Goal: Check status: Check status

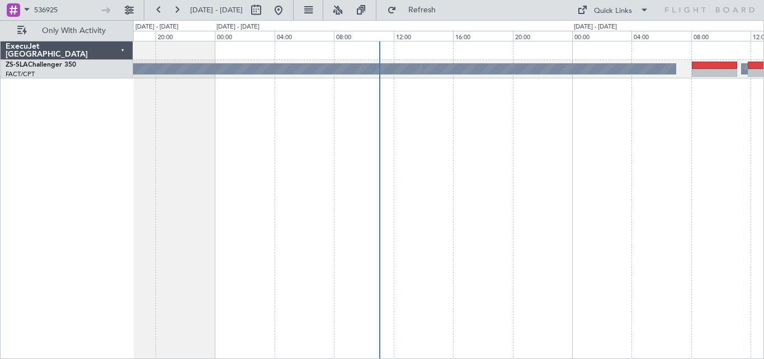
click at [673, 146] on div "A/C Booked A/C Booked A/C Booked A/C Booked A/C Booked A/C Booked A/C Booked A/…" at bounding box center [448, 200] width 631 height 318
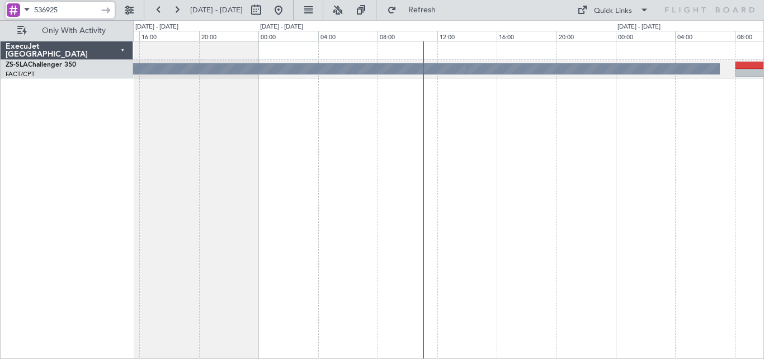
drag, startPoint x: 76, startPoint y: 5, endPoint x: -12, endPoint y: 20, distance: 89.1
click at [0, 20] on html "536925 [DATE] - [DATE] Refresh Quick Links Only With Activity A/C Booked A/C Bo…" at bounding box center [382, 179] width 764 height 359
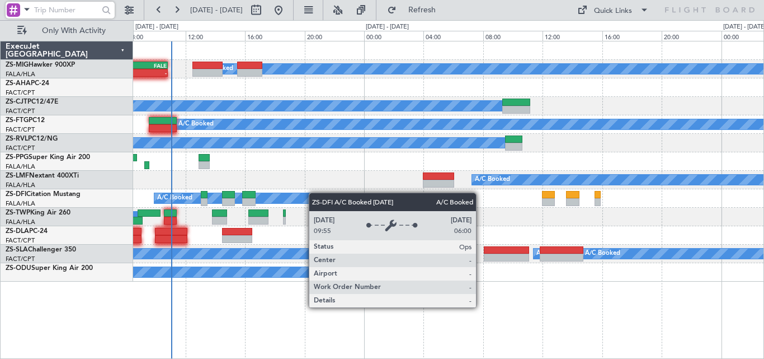
click at [266, 193] on div "A/C Booked A/C Booked - - FIMP 06:50 Z FALE 10:50 Z A/C Booked A/C Booked A/C B…" at bounding box center [448, 161] width 631 height 240
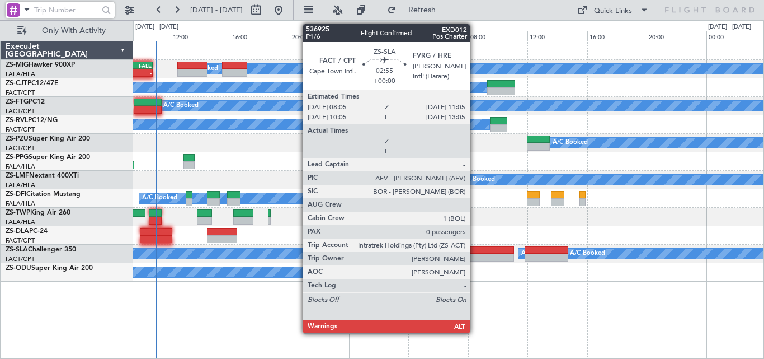
click at [475, 254] on div at bounding box center [491, 257] width 45 height 8
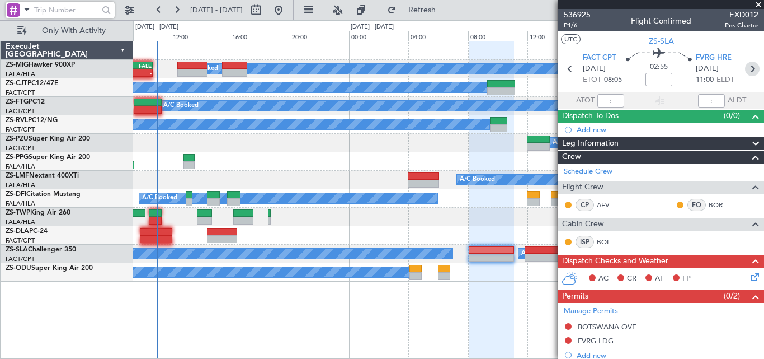
click at [745, 64] on icon at bounding box center [752, 69] width 15 height 15
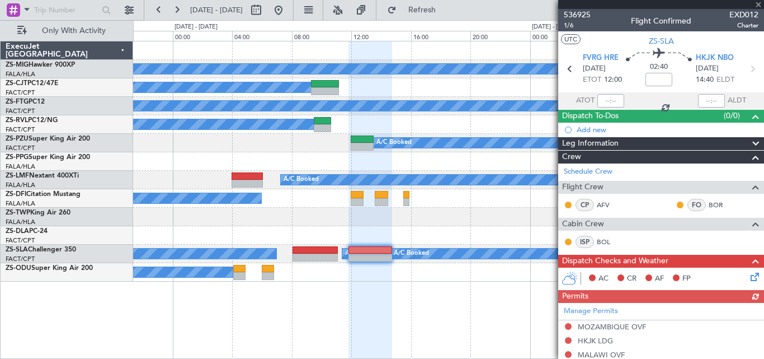
click at [216, 135] on div "A/C Booked A/C Booked FIMP 06:50 Z FALE 10:50 Z - - A/C Booked A/C Booked A/C B…" at bounding box center [448, 161] width 631 height 240
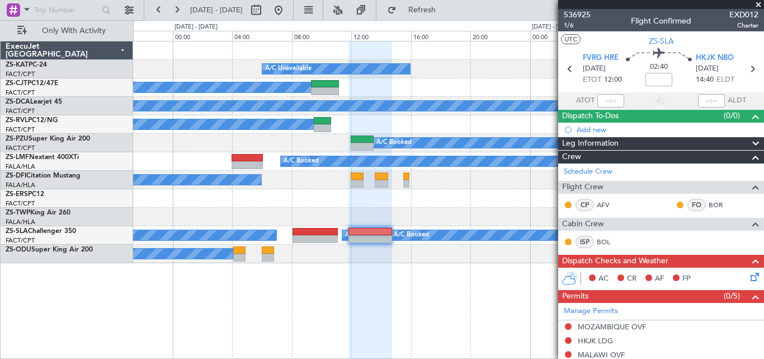
click at [755, 4] on span at bounding box center [758, 5] width 11 height 10
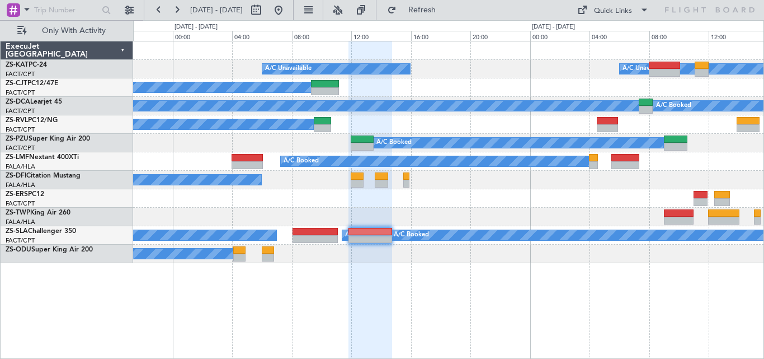
type input "0"
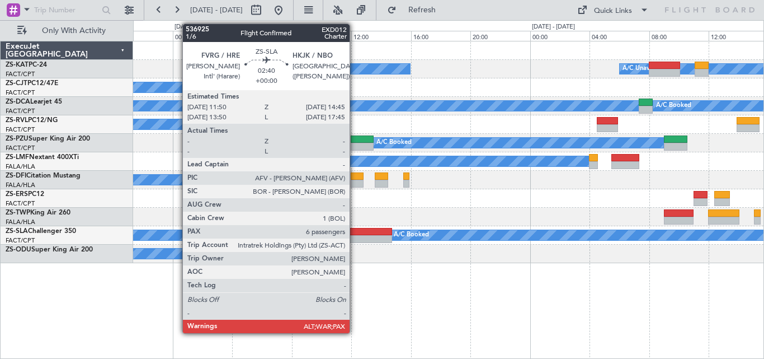
click at [355, 236] on div at bounding box center [371, 239] width 44 height 8
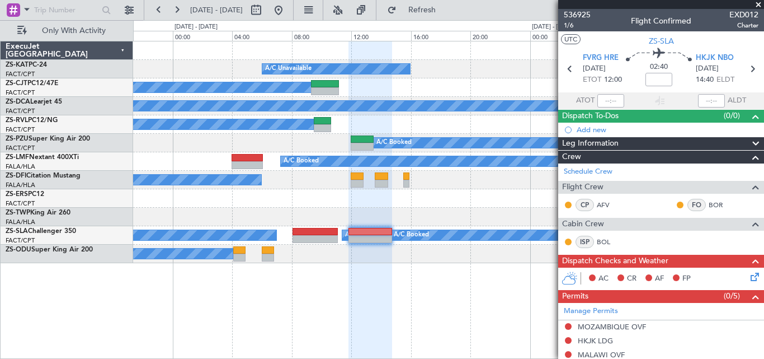
click at [759, 4] on span at bounding box center [758, 5] width 11 height 10
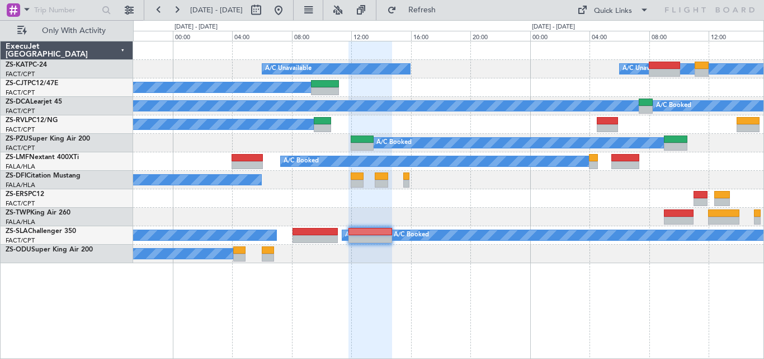
type input "0"
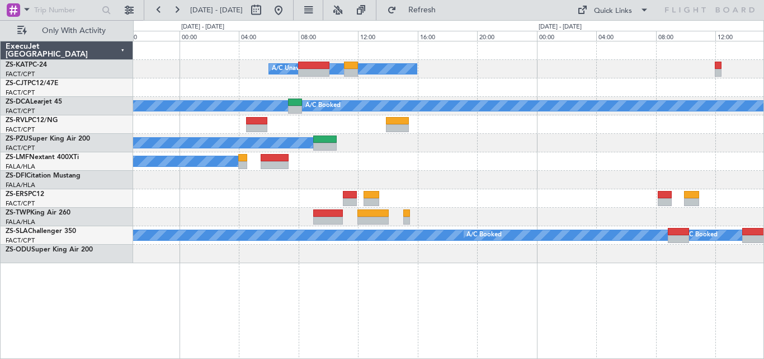
click at [239, 278] on div "A/C Unavailable A/C Booked A/C Unavailable A/C Booked A/C Booked A/C Booked A/C…" at bounding box center [448, 200] width 631 height 318
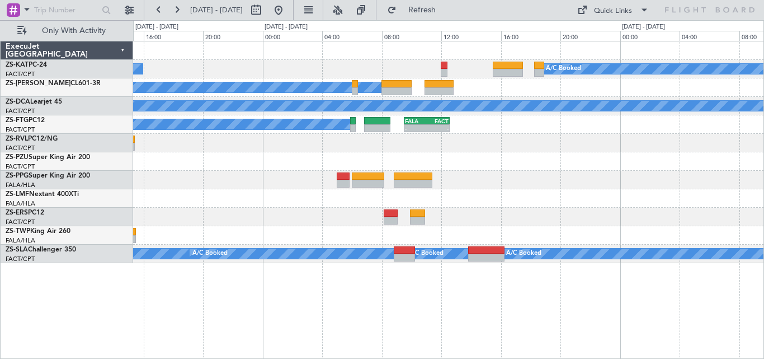
click at [467, 279] on div "A/C Unavailable A/C Booked A/C Booked A/C Booked A/C Booked A/C Booked A/C Book…" at bounding box center [448, 200] width 631 height 318
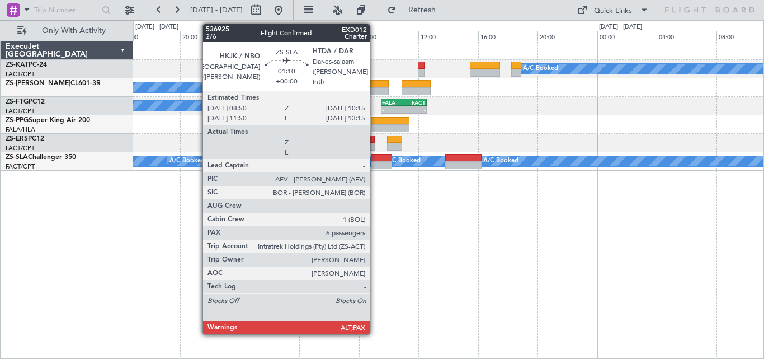
click at [375, 161] on div at bounding box center [381, 165] width 21 height 8
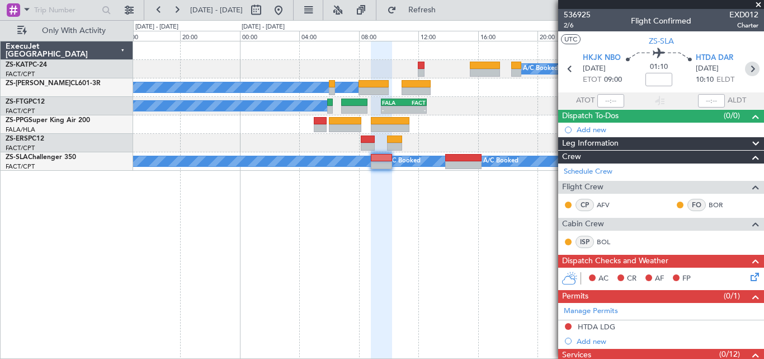
click at [748, 65] on icon at bounding box center [752, 69] width 15 height 15
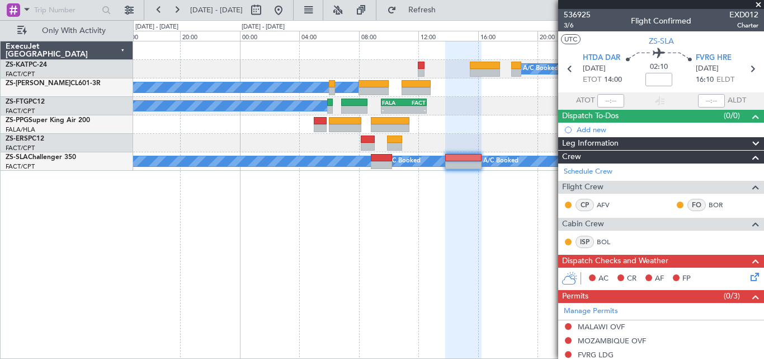
click at [757, 7] on span at bounding box center [758, 5] width 11 height 10
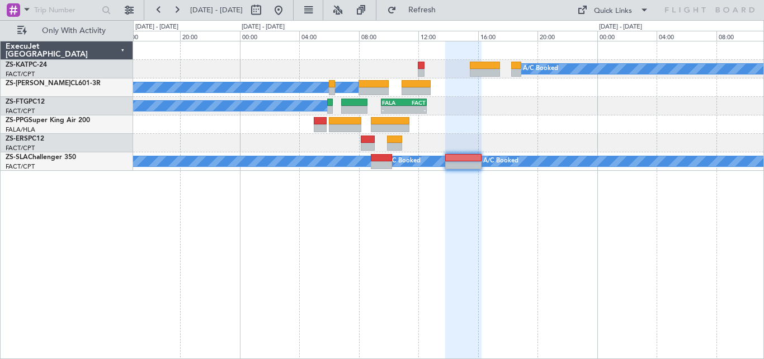
type input "0"
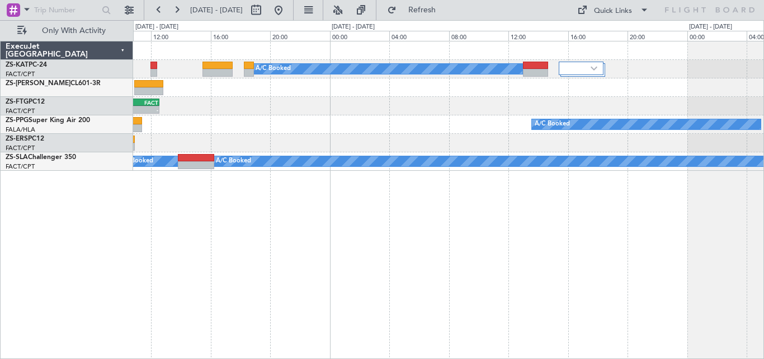
click at [383, 212] on div "A/C Booked A/C Booked A/C Booked - - FALA 09:30 Z FACT 12:35 Z A/C Booked A/C B…" at bounding box center [448, 200] width 631 height 318
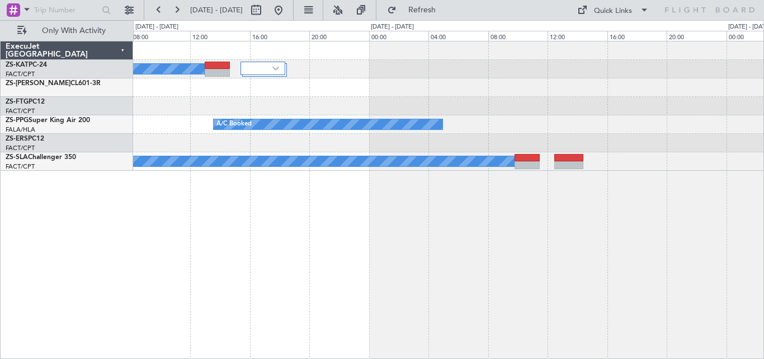
click at [271, 232] on div "A/C Booked A/C Booked FACT 03:50 Z FALA 07:00 Z - - A/C Booked A/C Booked A/C B…" at bounding box center [448, 200] width 631 height 318
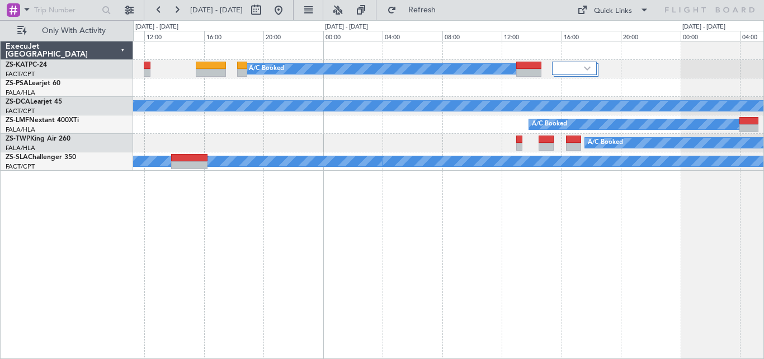
click at [696, 194] on div "A/C Booked A/C Booked A/C Booked A/C Booked A/C Booked A/C Booked A/C Booked A/…" at bounding box center [448, 200] width 631 height 318
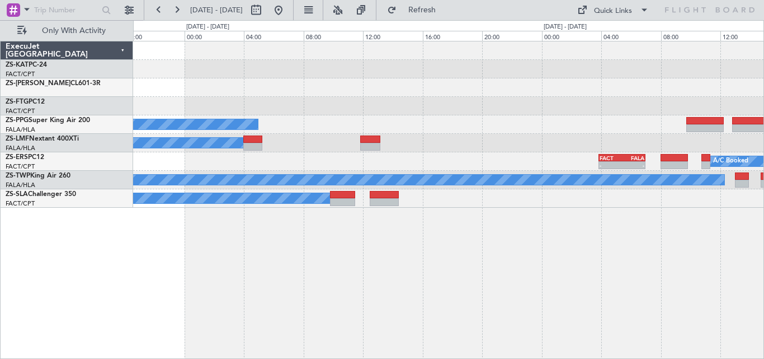
click at [159, 277] on div "A/C Booked A/C Booked A/C Booked FACT 03:50 Z FALA 07:00 Z - - A/C Booked A/C B…" at bounding box center [448, 200] width 631 height 318
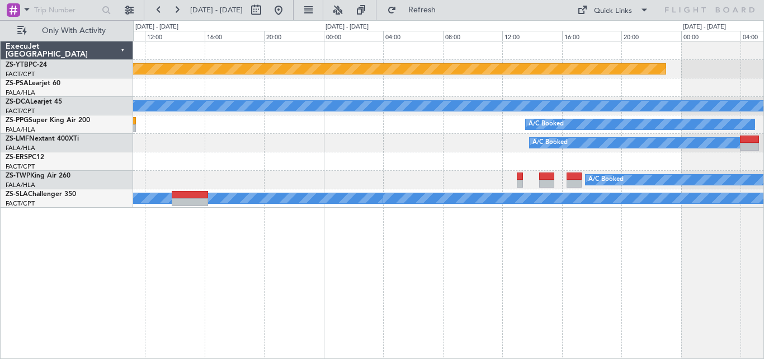
click at [744, 250] on div "Planned Maint Lanseria A/C Booked A/C Booked A/C Booked A/C Booked A/C Booked A…" at bounding box center [448, 200] width 631 height 318
click at [741, 259] on div "Planned Maint Lanseria A/C Booked A/C Booked A/C Booked A/C Booked A/C Booked A…" at bounding box center [448, 200] width 631 height 318
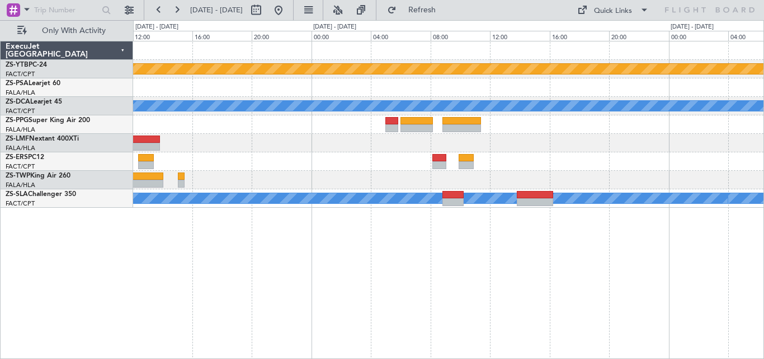
click at [619, 274] on div "Planned Maint Lanseria A/C Booked A/C Booked A/C Booked A/C Booked A/C Booked A…" at bounding box center [448, 200] width 631 height 318
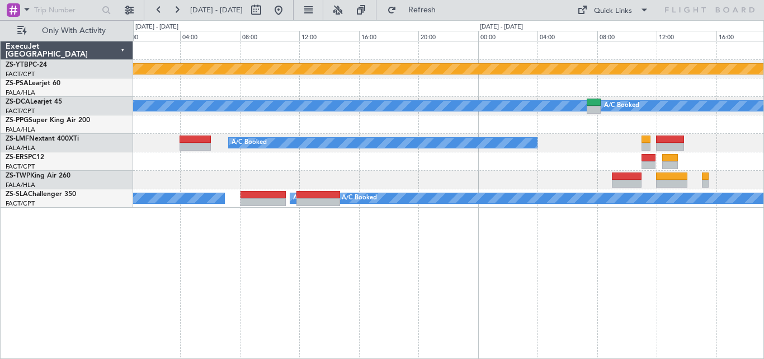
click at [679, 269] on div "Planned Maint Lanseria A/C Booked A/C Booked A/C Booked A/C Booked A/C Booked A…" at bounding box center [448, 200] width 631 height 318
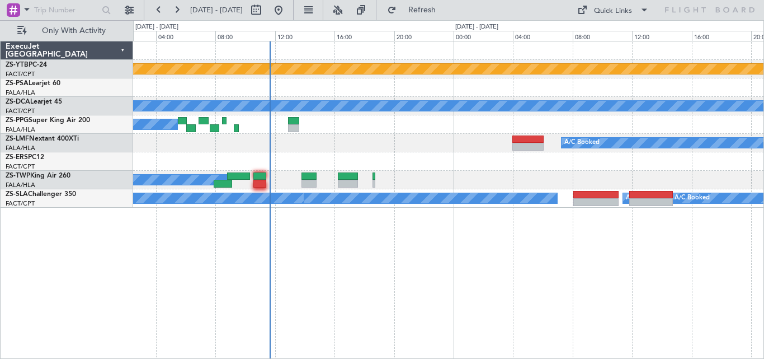
click at [764, 263] on div "Planned Maint Lanseria A/C Booked A/C Booked A/C Booked A/C Booked A/C Booked A…" at bounding box center [382, 189] width 764 height 339
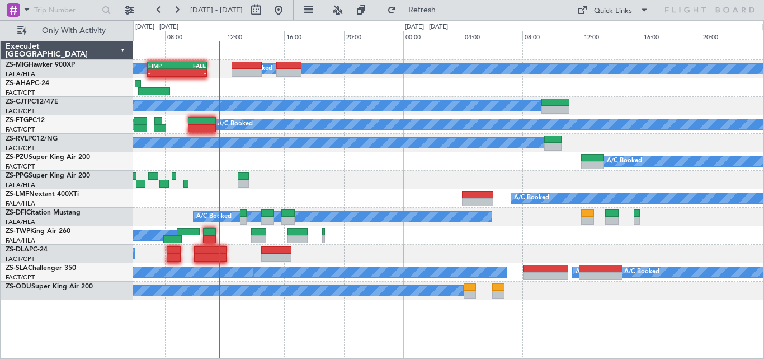
click at [450, 254] on div "A/C Booked A/C Booked A/C Booked - - FIMP 06:50 Z FALE 10:50 Z A/C Booked A/C B…" at bounding box center [448, 170] width 631 height 259
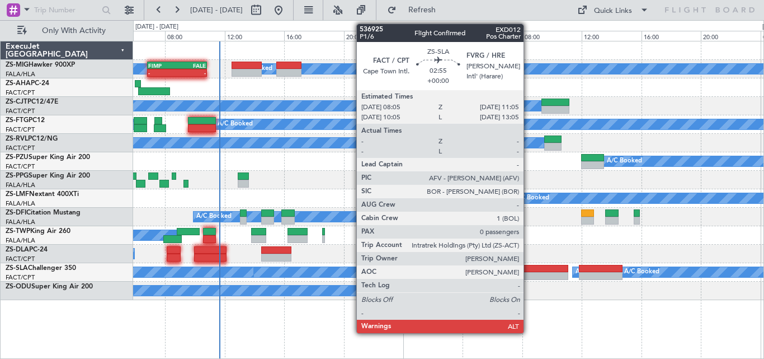
click at [529, 274] on div at bounding box center [545, 276] width 45 height 8
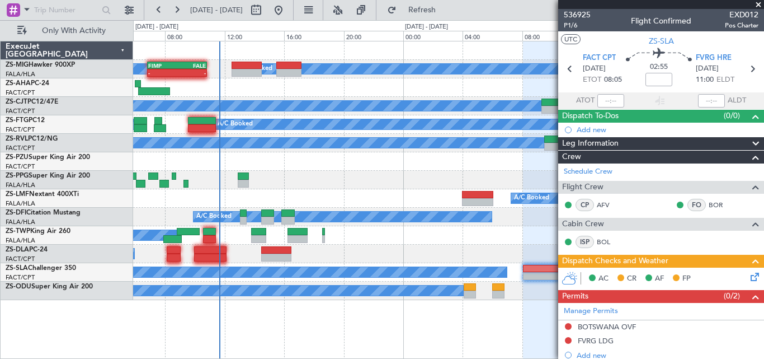
click at [757, 4] on span at bounding box center [758, 5] width 11 height 10
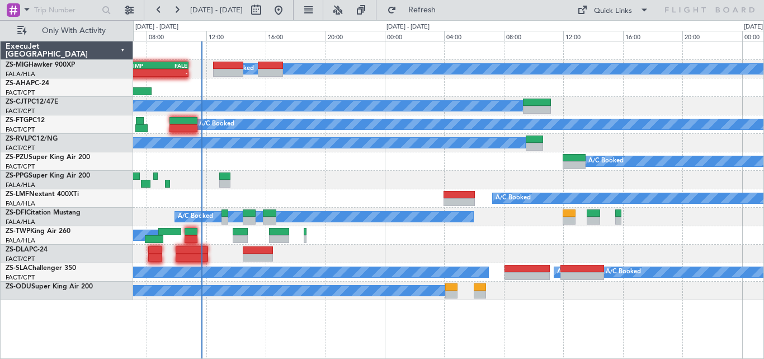
click at [666, 215] on div "A/C Booked A/C Booked A/C Booked - - FIMP 06:50 Z FALE 10:50 Z A/C Booked A/C B…" at bounding box center [448, 170] width 631 height 259
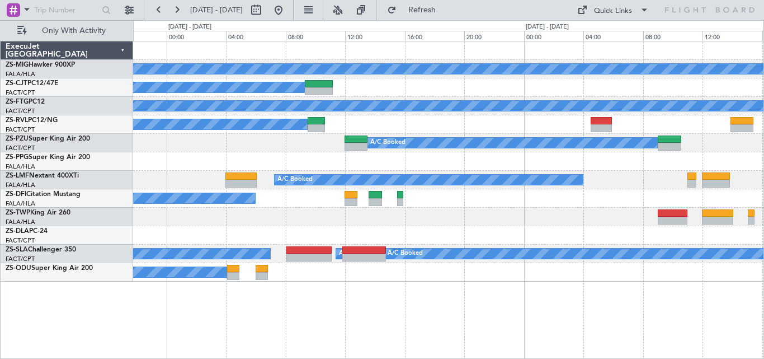
click at [185, 178] on div "A/C Booked A/C Booked A/C Booked A/C Booked A/C Booked A/C Booked A/C Booked A/…" at bounding box center [448, 161] width 631 height 240
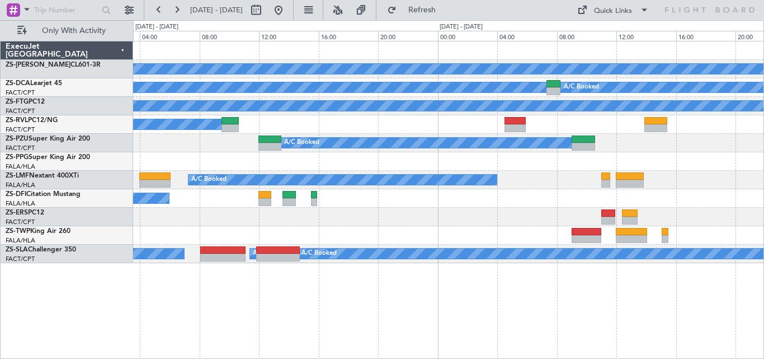
click at [442, 193] on div "A/C Booked" at bounding box center [448, 198] width 631 height 18
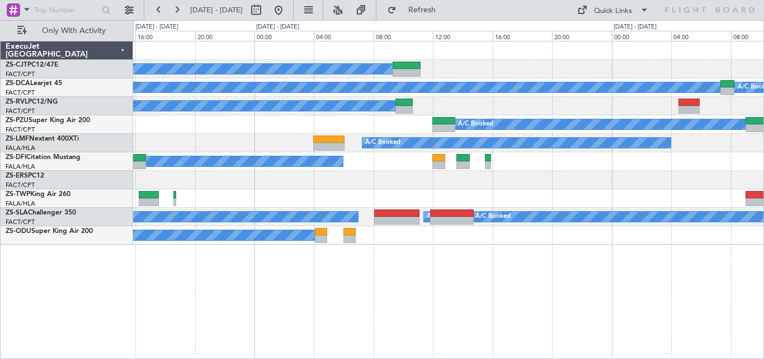
click at [611, 206] on div "A/C Booked A/C Booked A/C Booked A/C Booked A/C Booked A/C Booked A/C Booked A/…" at bounding box center [448, 142] width 631 height 203
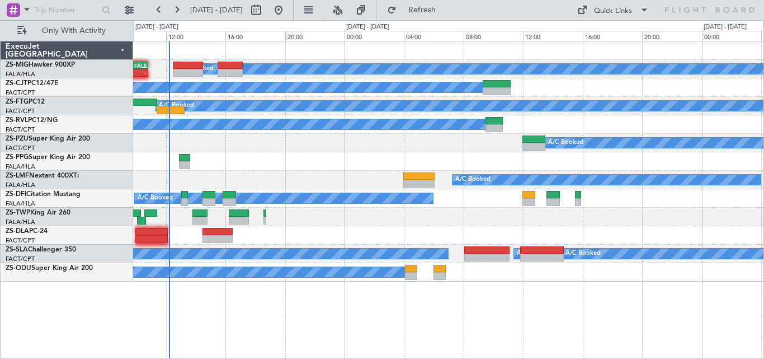
click at [497, 171] on div "A/C Booked" at bounding box center [448, 180] width 631 height 18
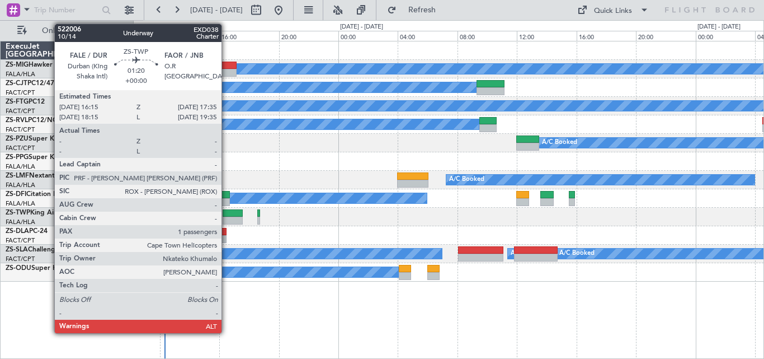
click at [227, 219] on div at bounding box center [233, 221] width 20 height 8
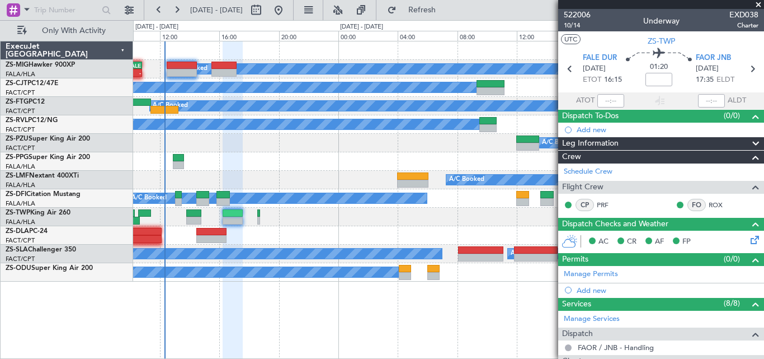
click at [756, 2] on span at bounding box center [758, 5] width 11 height 10
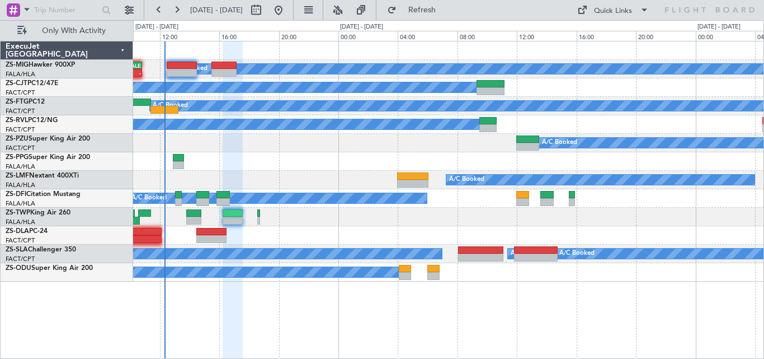
type input "0"
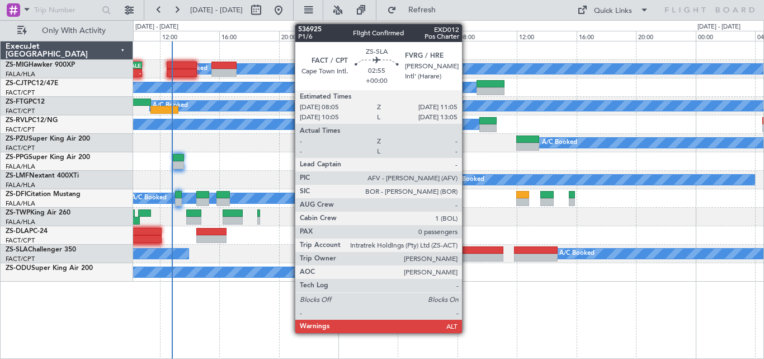
click at [467, 250] on div at bounding box center [480, 250] width 45 height 8
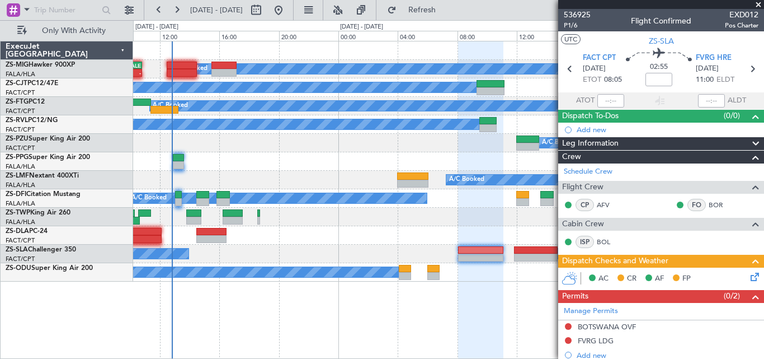
click at [758, 5] on span at bounding box center [758, 5] width 11 height 10
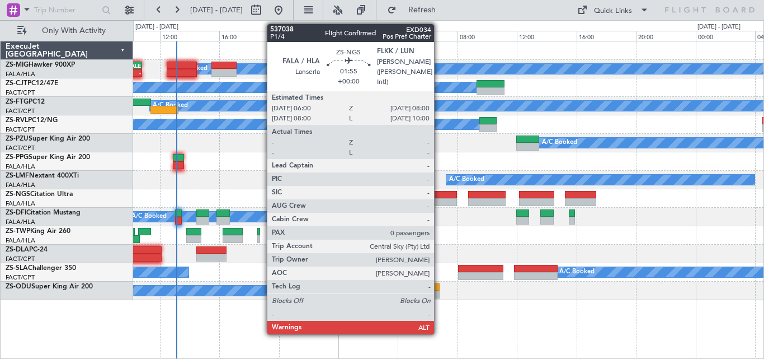
click at [439, 195] on div at bounding box center [443, 195] width 30 height 8
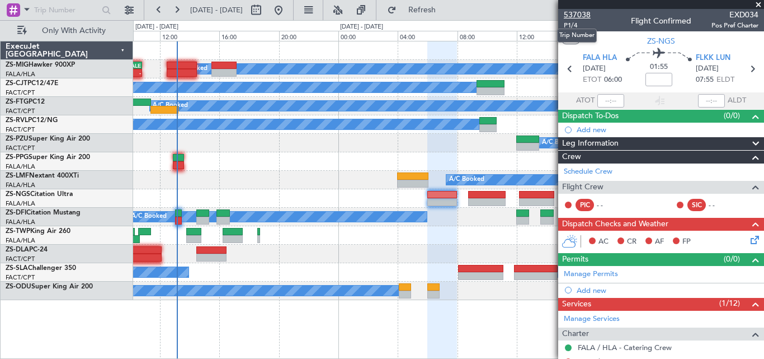
click at [581, 12] on span "537038" at bounding box center [577, 15] width 27 height 12
click at [582, 13] on span "537038" at bounding box center [577, 15] width 27 height 12
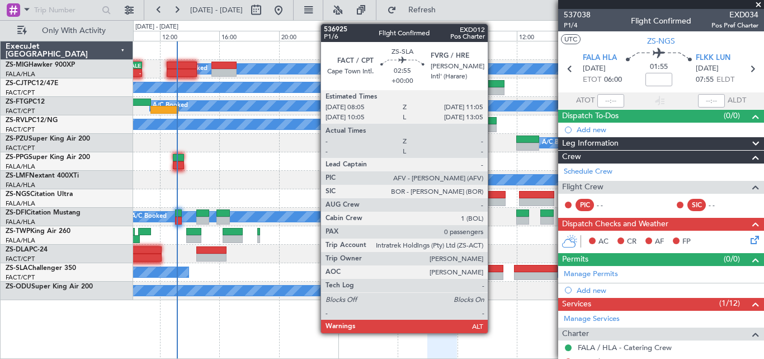
click at [493, 272] on div at bounding box center [480, 276] width 45 height 8
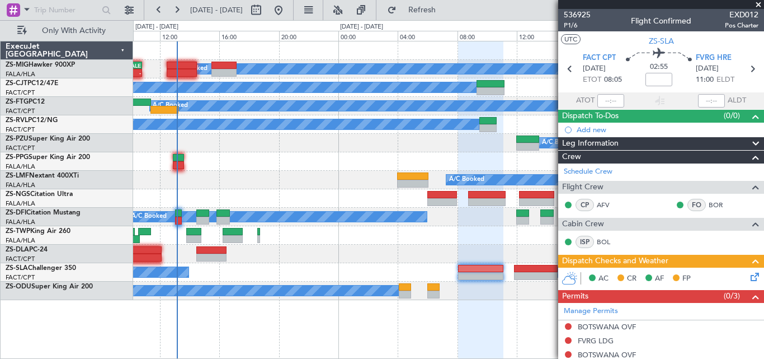
click at [758, 2] on span at bounding box center [758, 5] width 11 height 10
